Goal: Browse casually: Explore the website without a specific task or goal

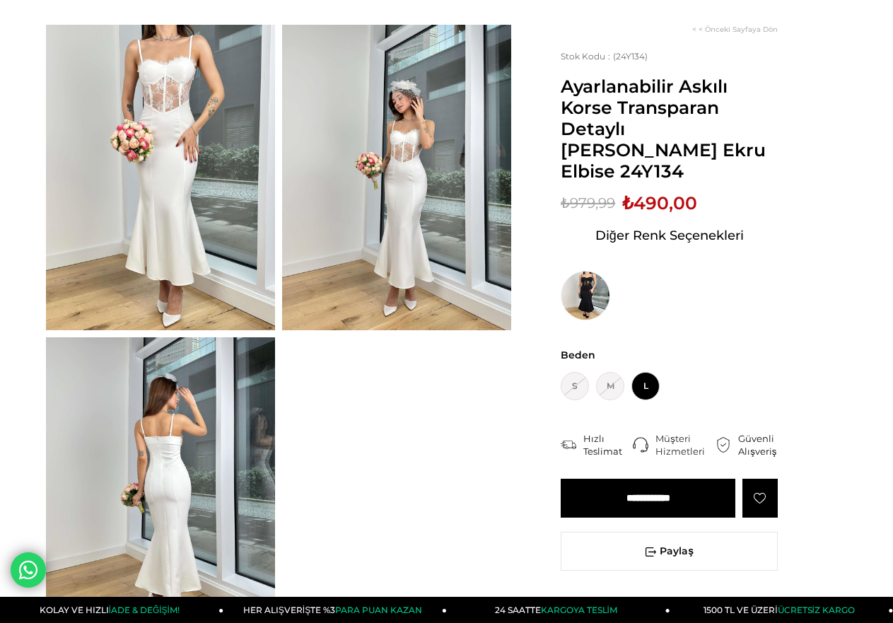
scroll to position [87, 0]
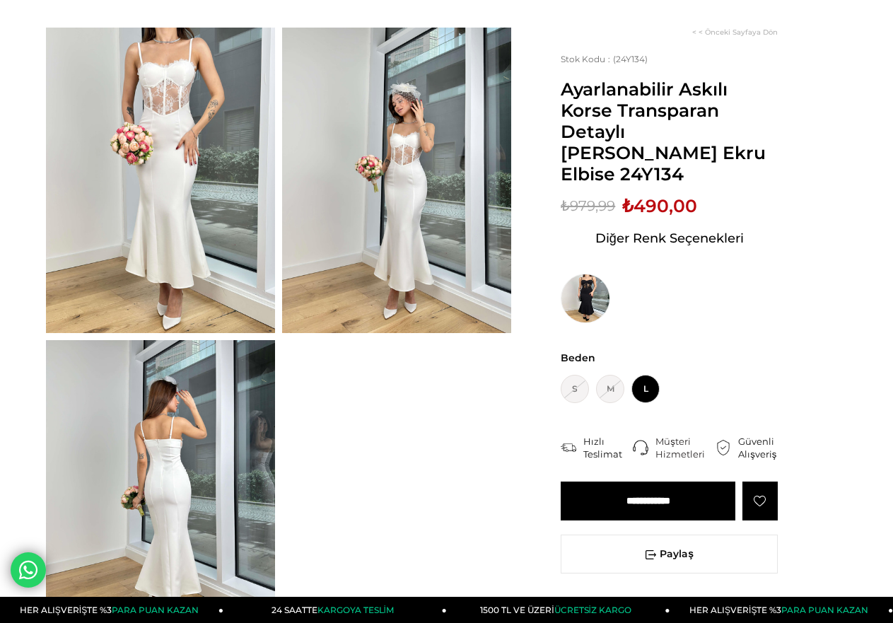
click at [151, 279] on img at bounding box center [160, 180] width 229 height 305
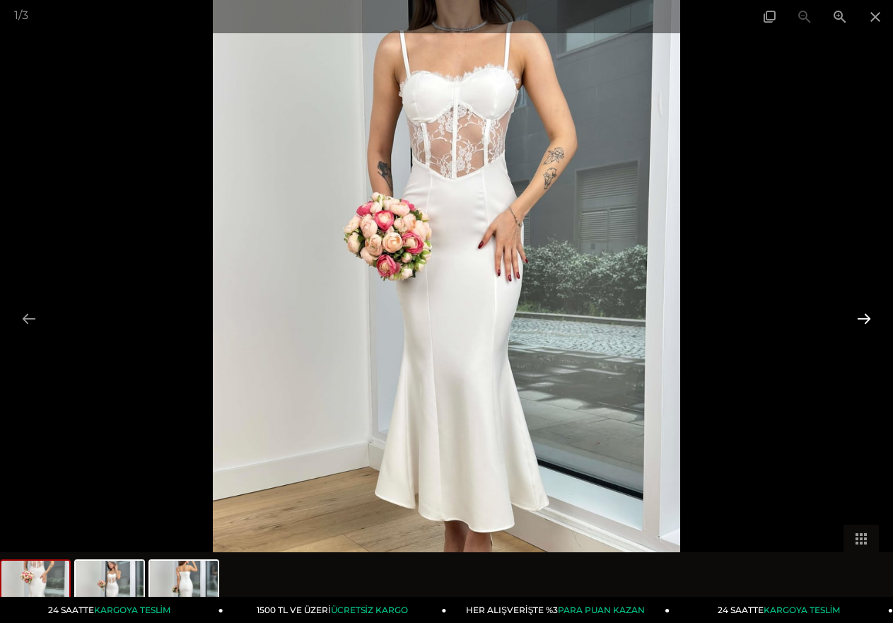
click at [865, 317] on button at bounding box center [864, 319] width 30 height 28
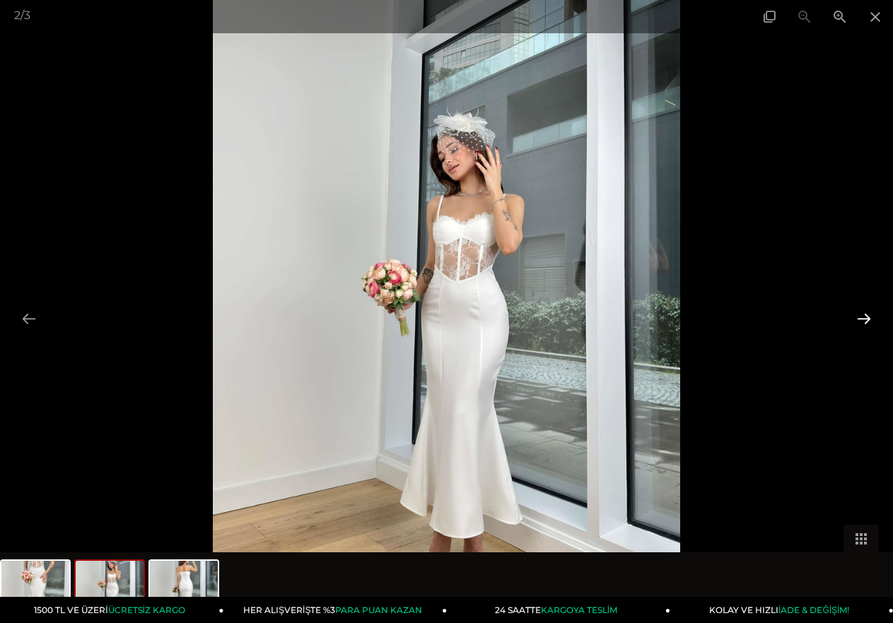
click at [865, 317] on button at bounding box center [864, 319] width 30 height 28
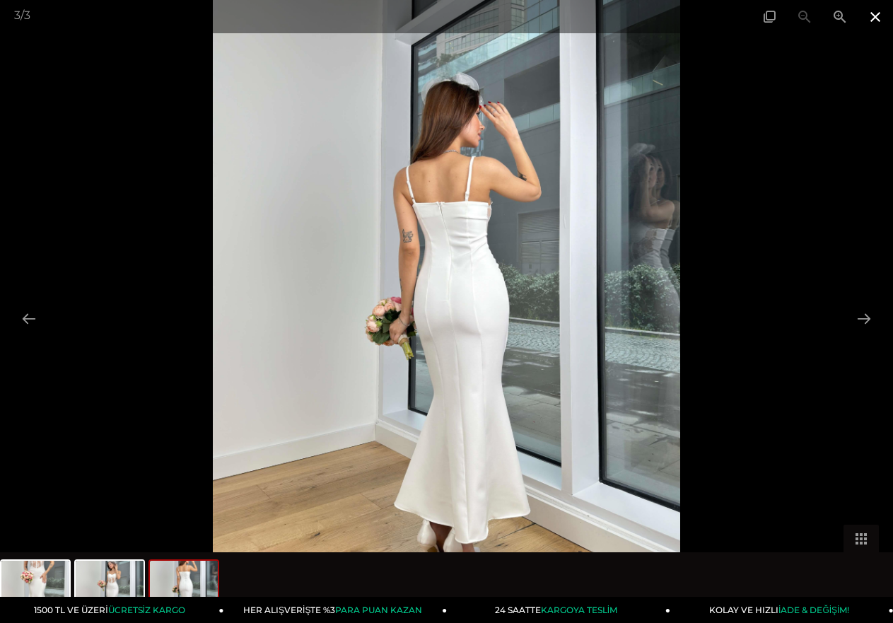
click at [873, 23] on span at bounding box center [875, 16] width 35 height 33
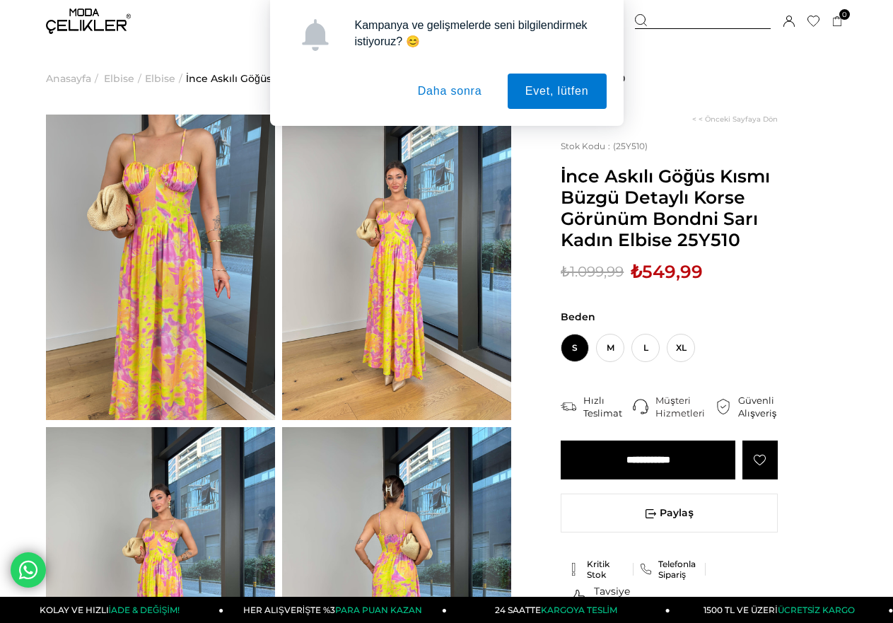
click at [465, 95] on button "Daha sonra" at bounding box center [450, 91] width 100 height 35
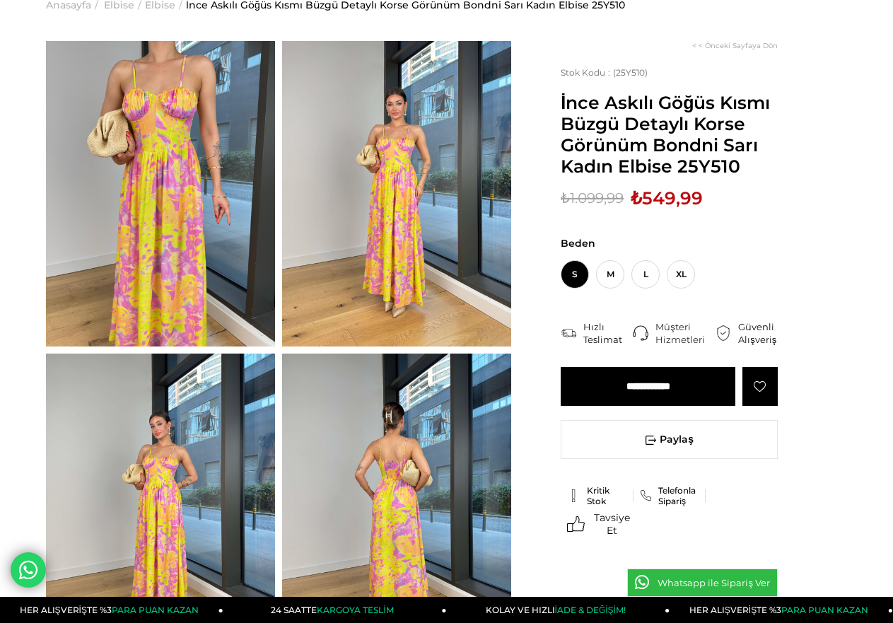
scroll to position [88, 0]
